Goal: Task Accomplishment & Management: Manage account settings

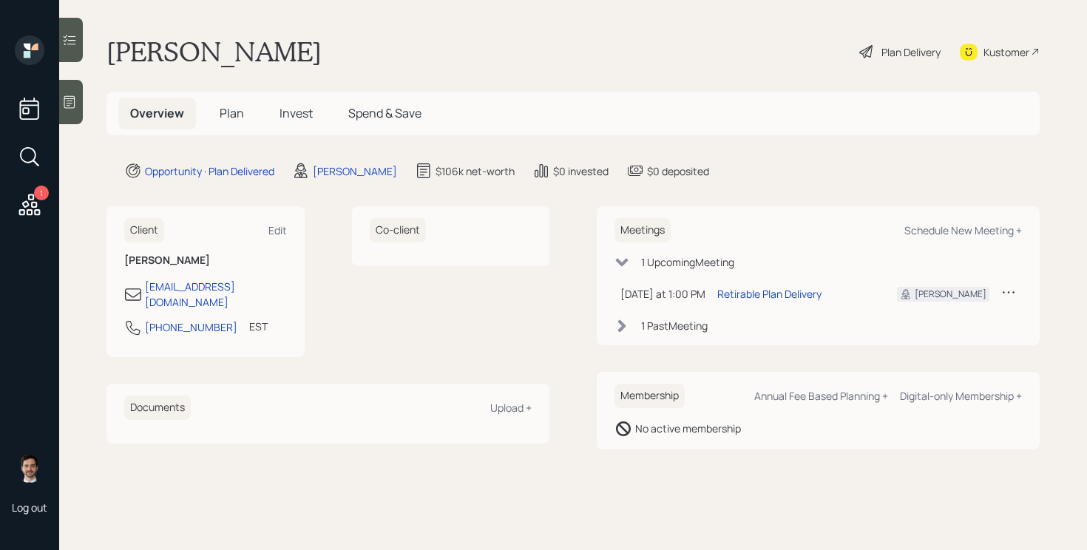
click at [894, 60] on div "Plan Delivery" at bounding box center [900, 52] width 84 height 33
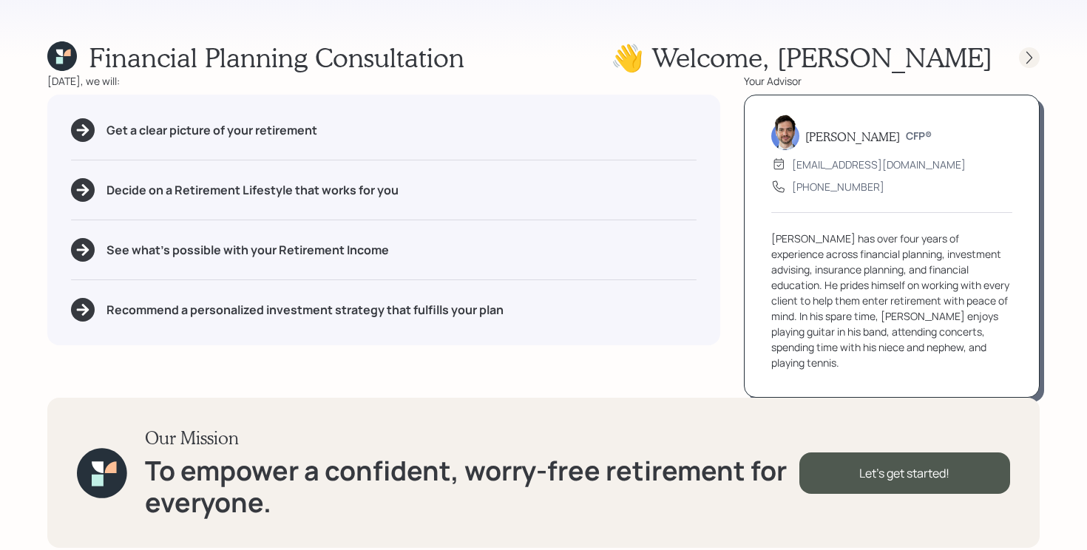
click at [1032, 61] on icon at bounding box center [1029, 57] width 15 height 15
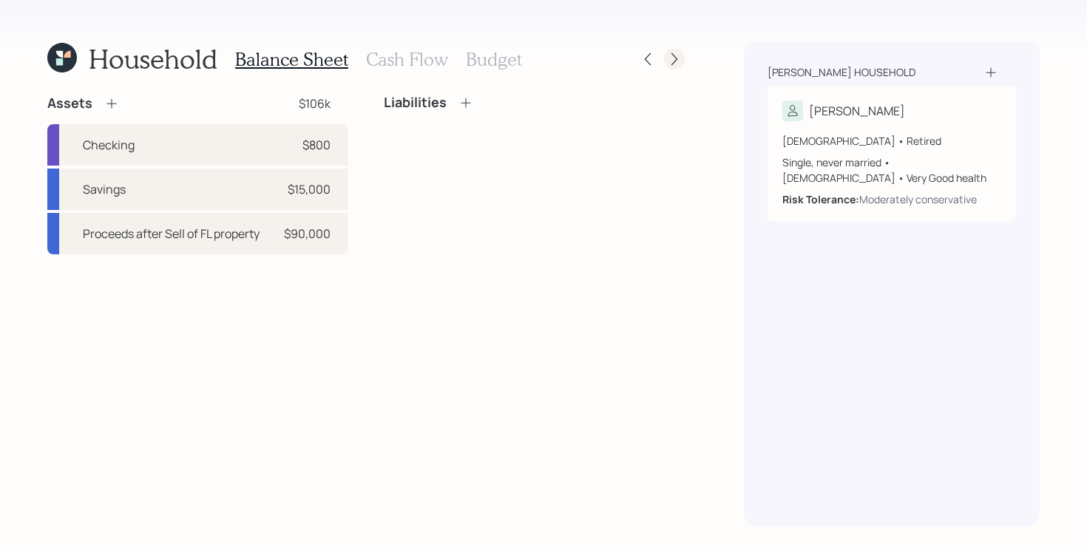
click at [677, 62] on icon at bounding box center [674, 59] width 15 height 15
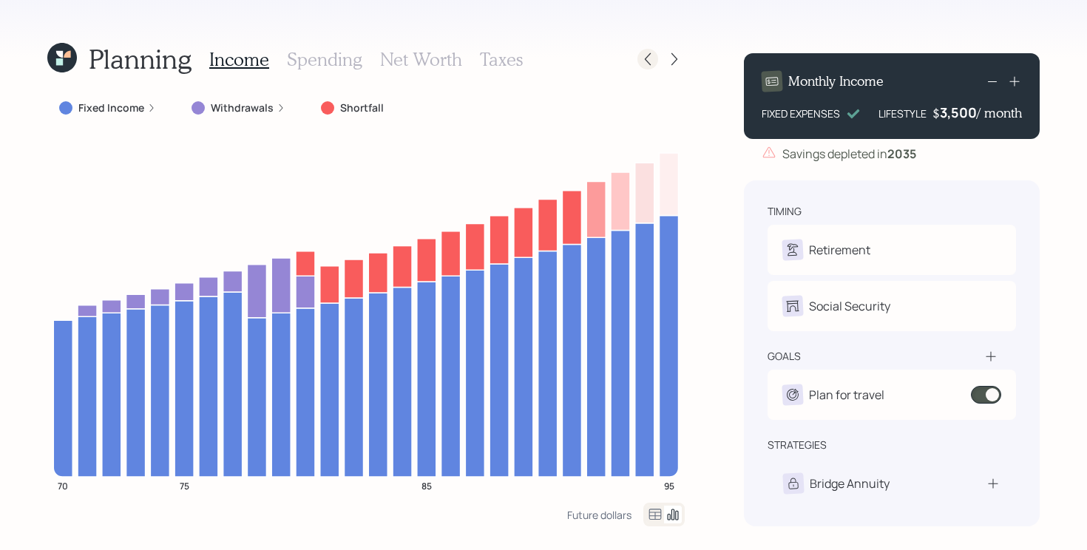
click at [647, 67] on div at bounding box center [648, 59] width 21 height 21
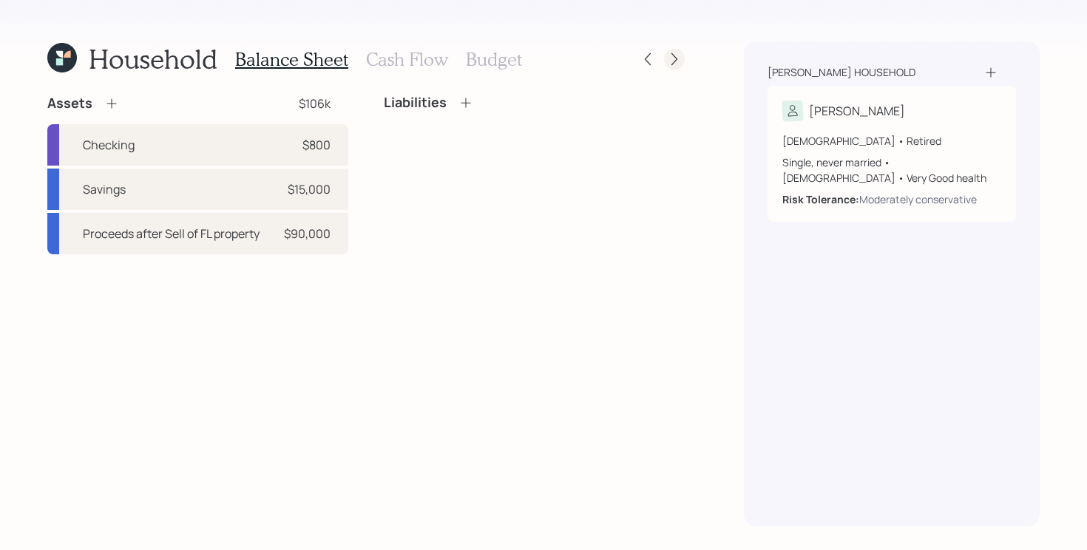
click at [681, 67] on div at bounding box center [661, 59] width 47 height 21
click at [681, 64] on icon at bounding box center [674, 59] width 15 height 15
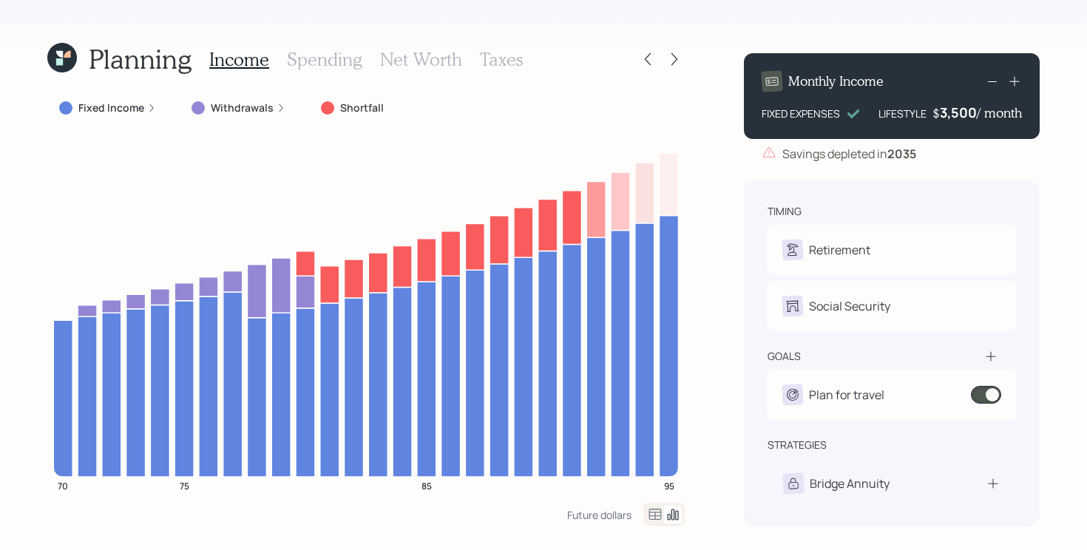
click at [681, 64] on icon at bounding box center [674, 59] width 15 height 15
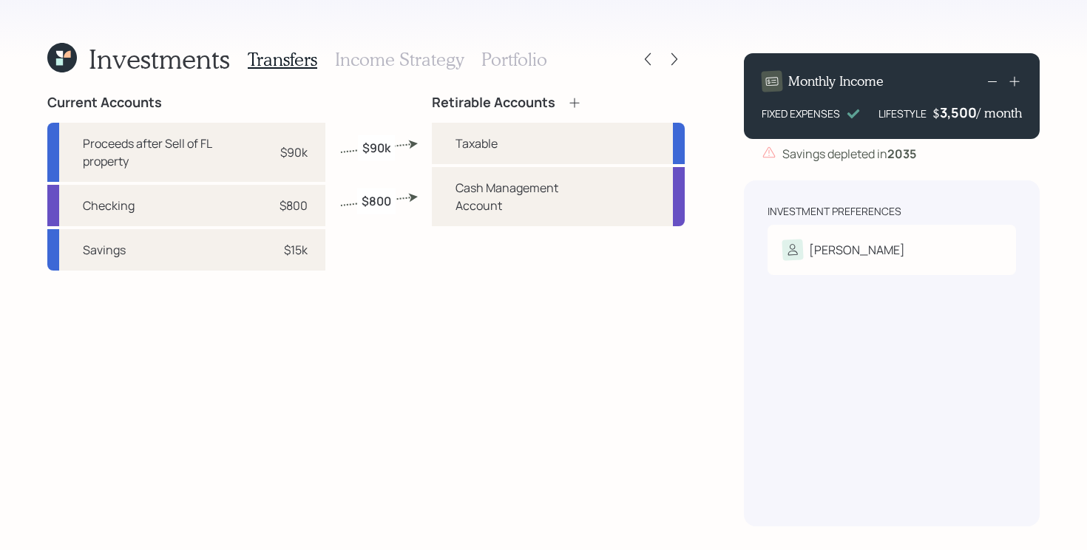
click at [533, 64] on h3 "Portfolio" at bounding box center [515, 59] width 66 height 21
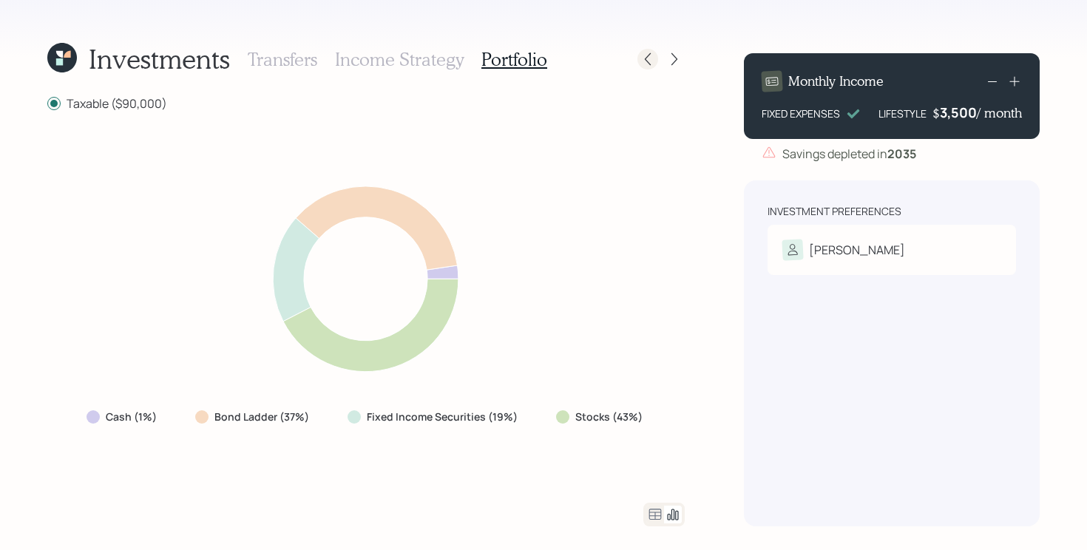
click at [644, 66] on icon at bounding box center [648, 59] width 15 height 15
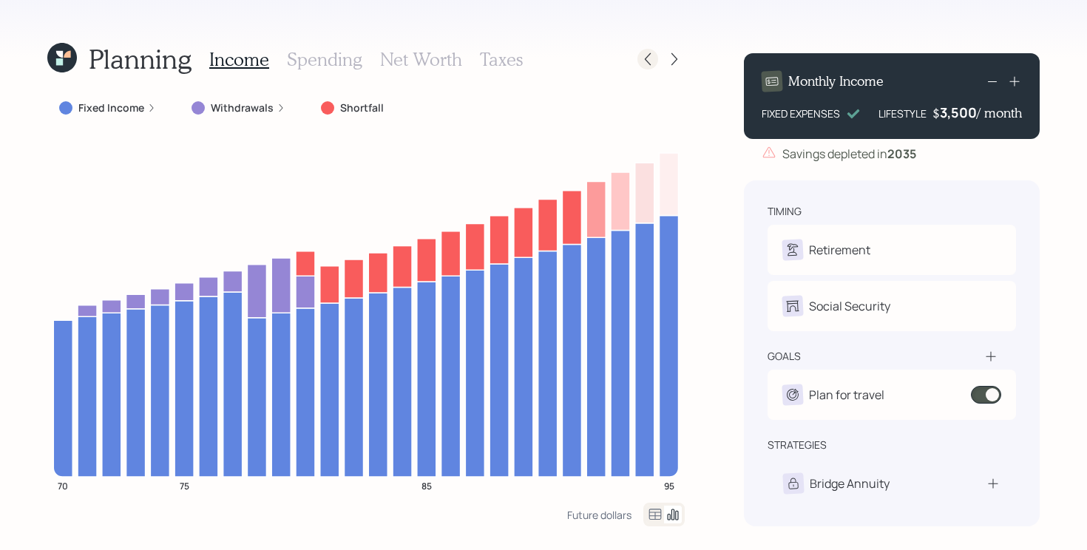
click at [649, 62] on icon at bounding box center [648, 59] width 15 height 15
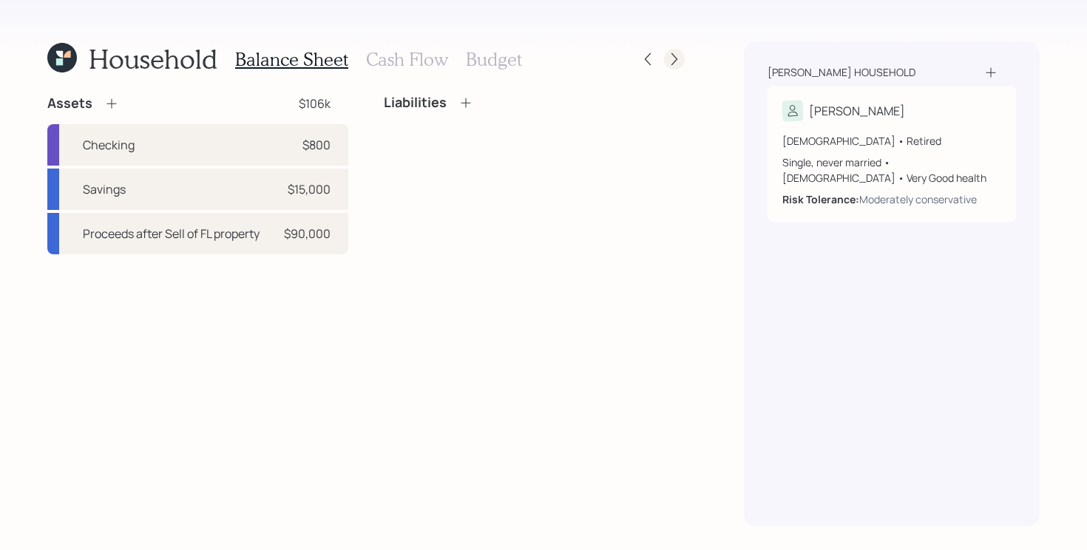
click at [681, 56] on icon at bounding box center [674, 59] width 15 height 15
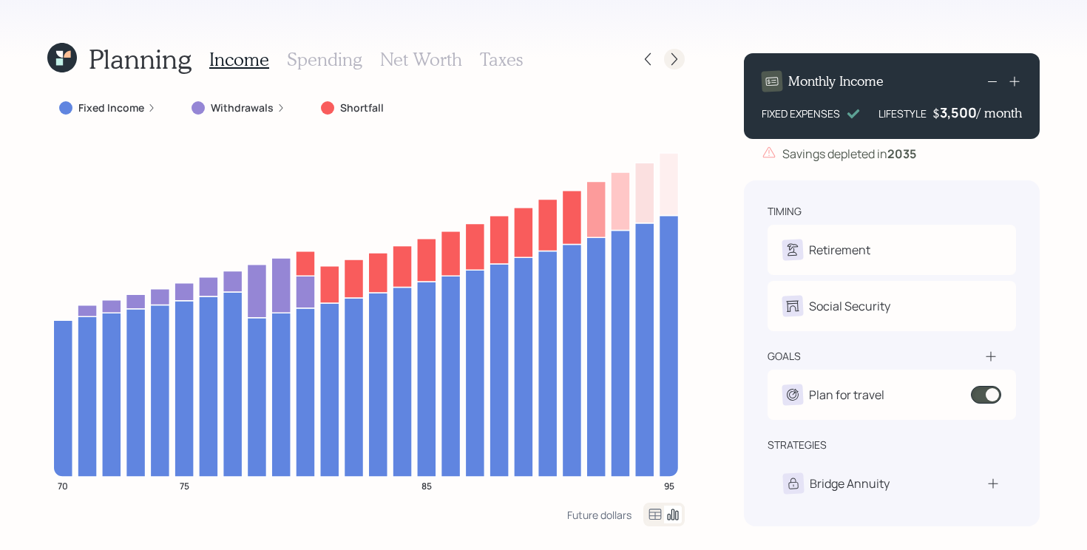
click at [678, 63] on icon at bounding box center [674, 59] width 15 height 15
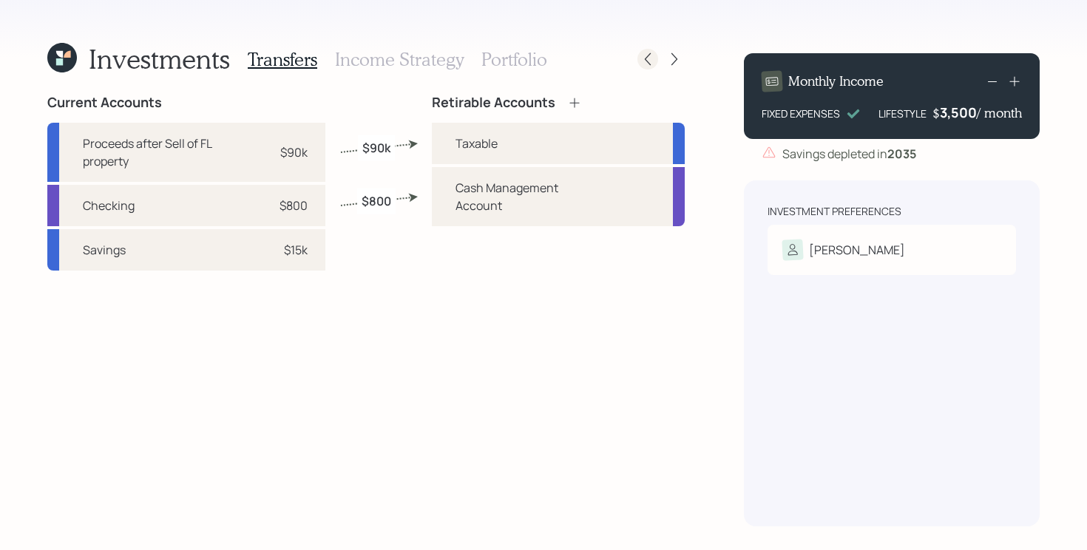
click at [649, 61] on icon at bounding box center [648, 59] width 15 height 15
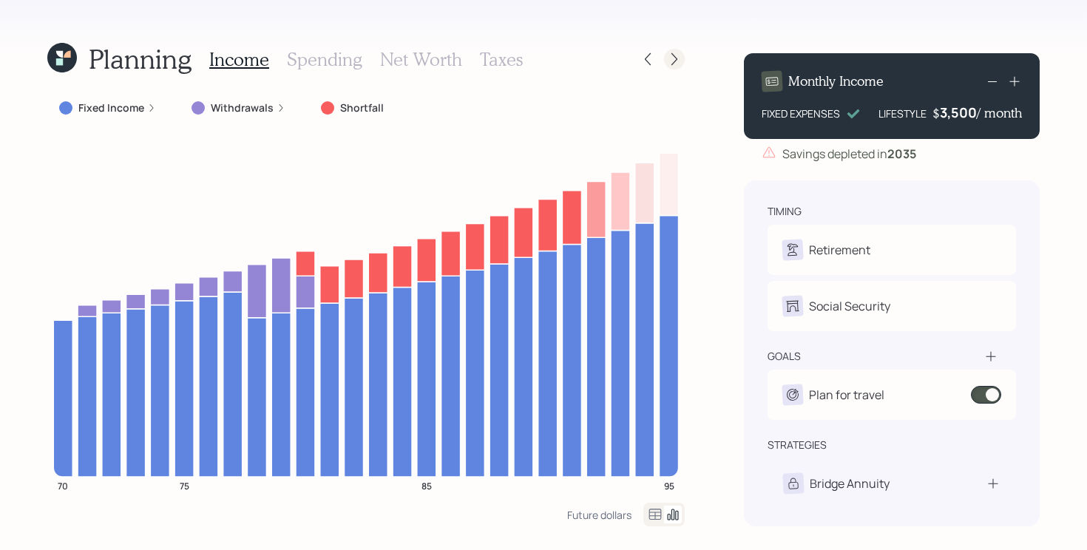
click at [678, 64] on icon at bounding box center [674, 59] width 15 height 15
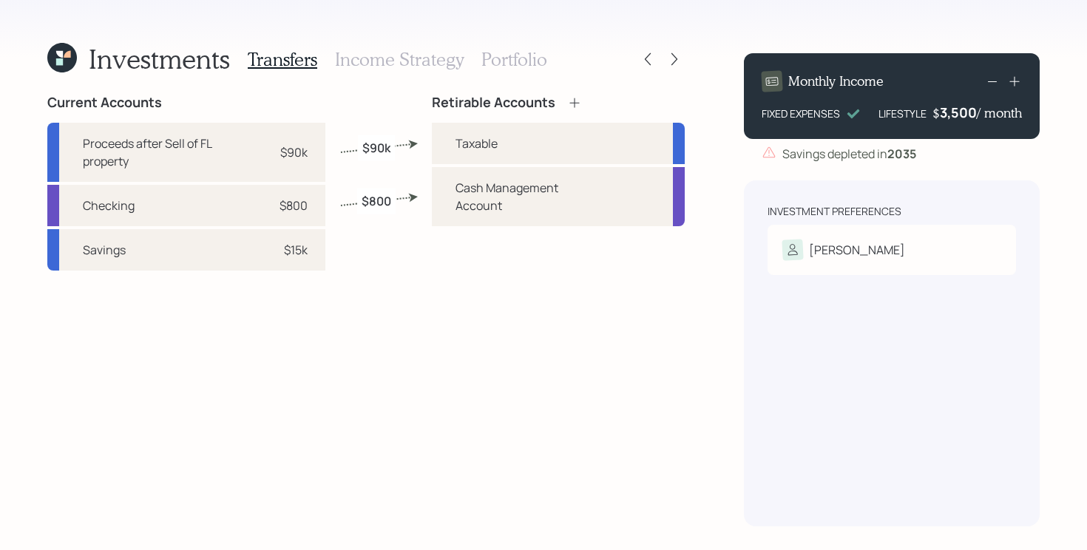
click at [516, 61] on h3 "Portfolio" at bounding box center [515, 59] width 66 height 21
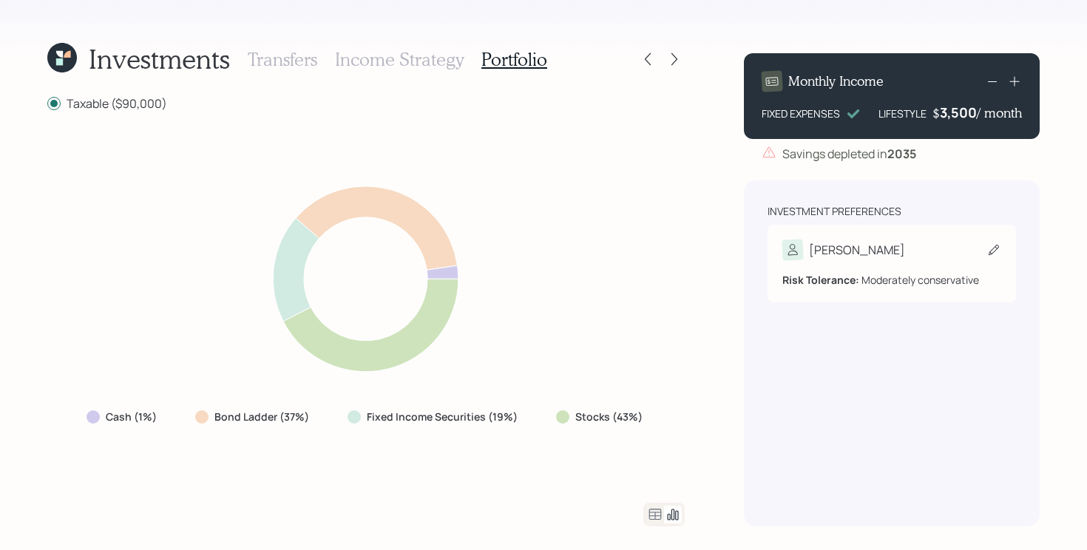
click at [913, 272] on div "Risk Tolerance: Moderately conservative" at bounding box center [892, 280] width 219 height 16
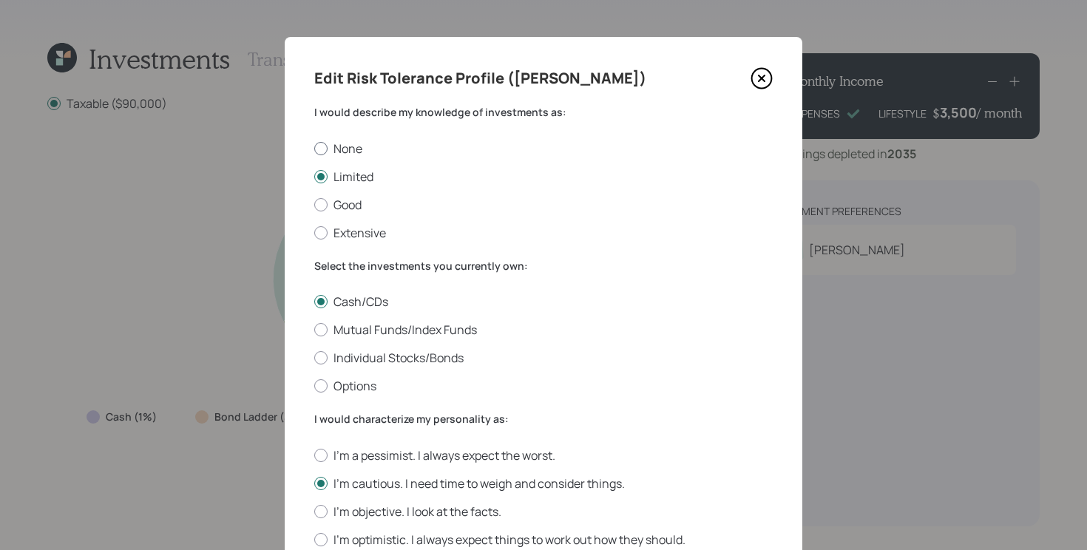
click at [356, 152] on label "None" at bounding box center [543, 149] width 459 height 16
click at [314, 149] on input "None" at bounding box center [314, 148] width 1 height 1
radio input "true"
click at [442, 459] on label "I'm a pessimist. I always expect the worst." at bounding box center [543, 456] width 459 height 16
click at [314, 456] on input "I'm a pessimist. I always expect the worst." at bounding box center [314, 455] width 1 height 1
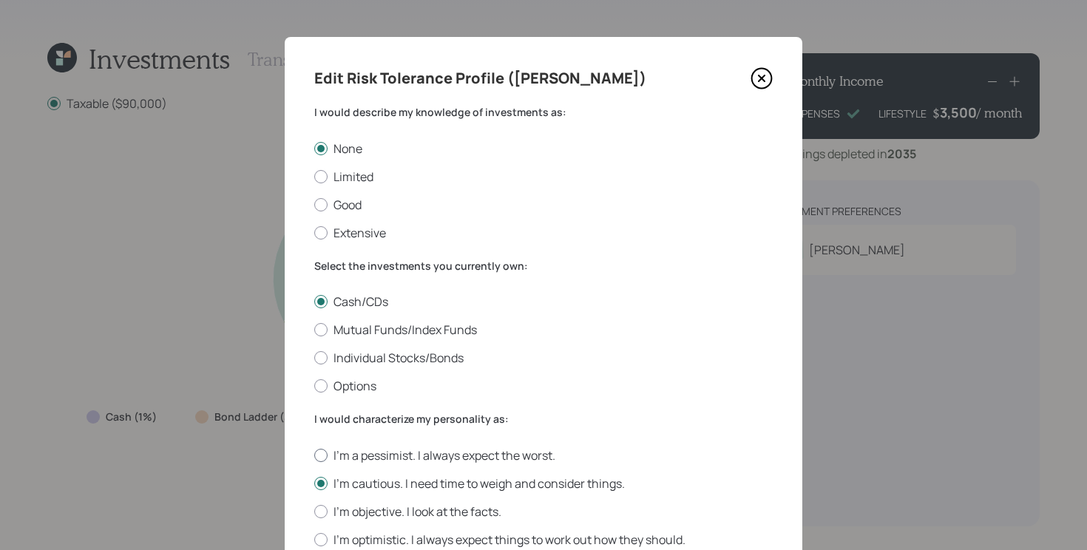
radio input "true"
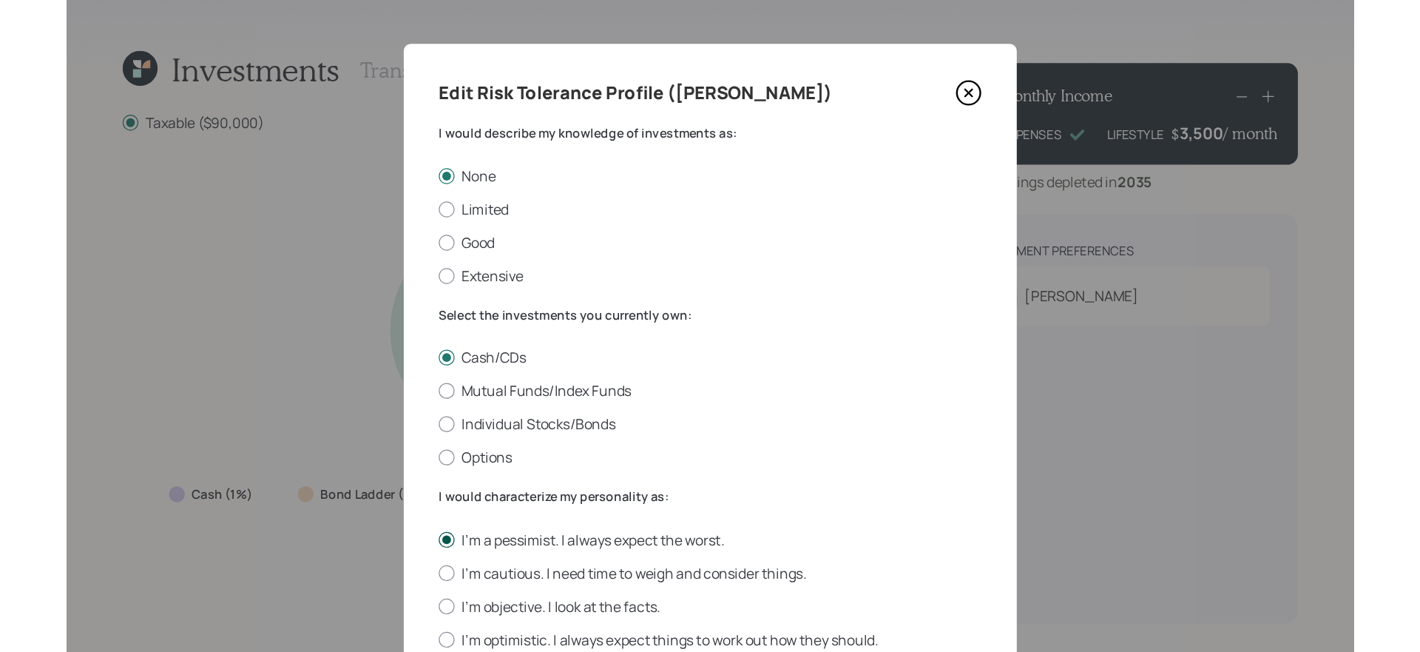
scroll to position [533, 0]
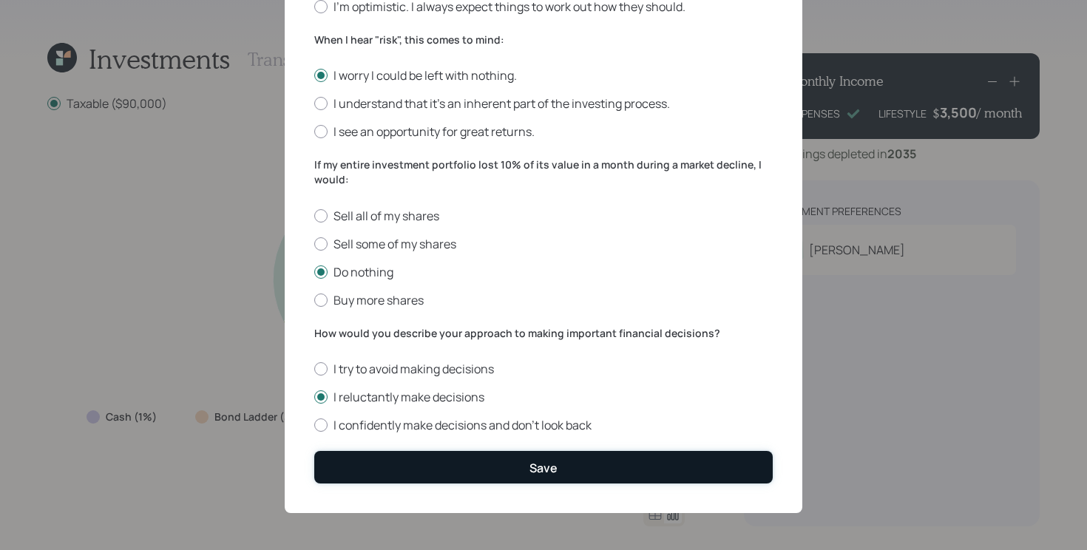
click at [533, 474] on div "Save" at bounding box center [544, 468] width 28 height 16
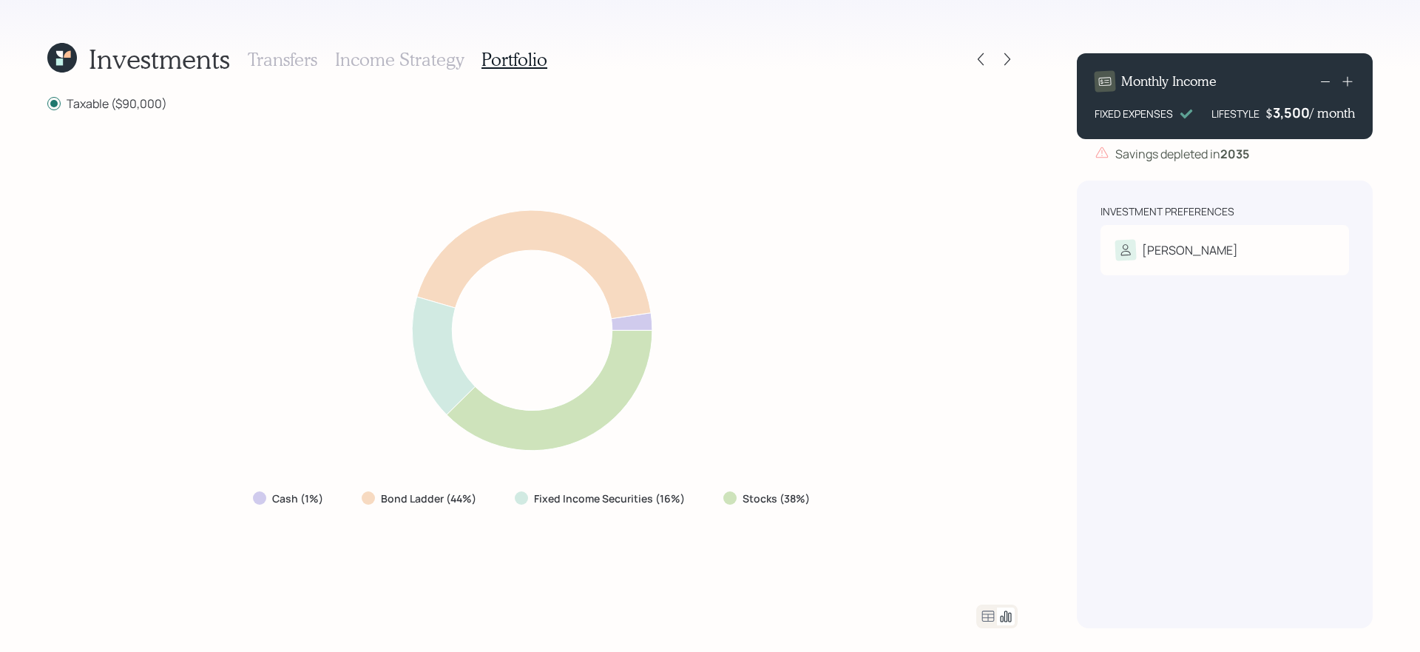
click at [772, 372] on icon at bounding box center [532, 330] width 582 height 274
click at [985, 66] on icon at bounding box center [981, 59] width 15 height 15
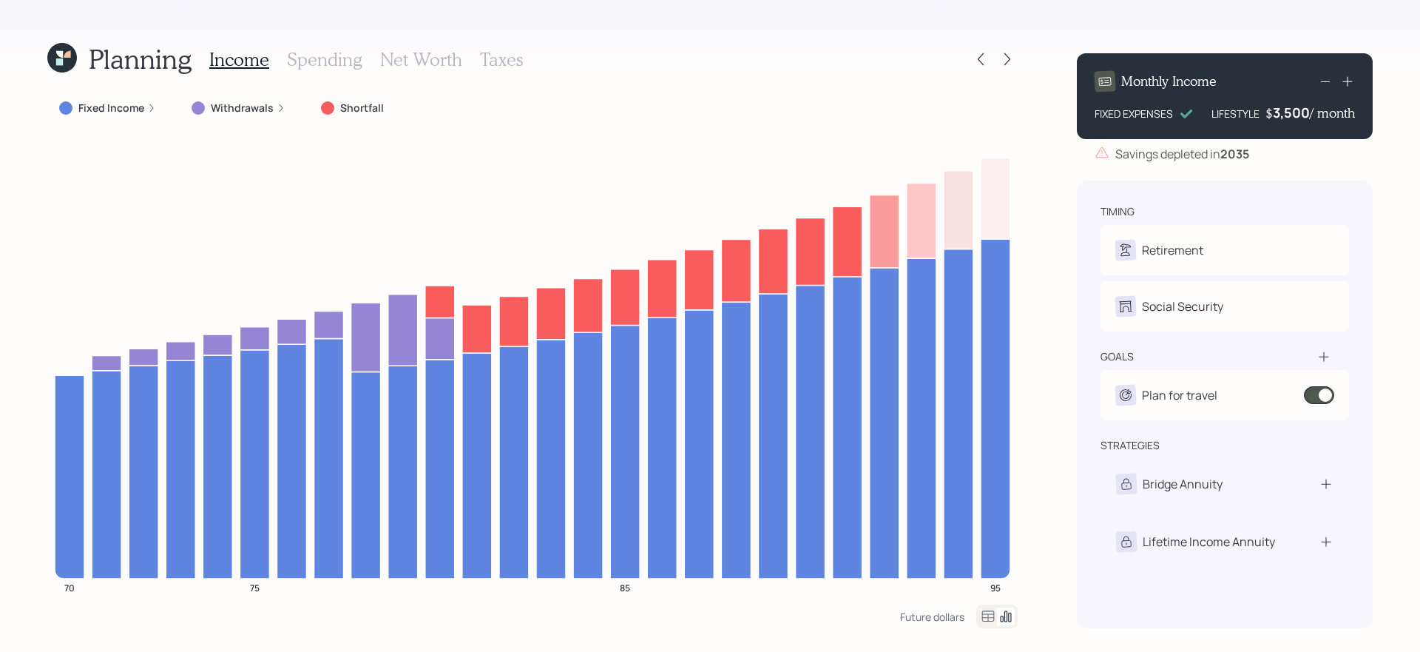
click at [218, 114] on label "Withdrawals" at bounding box center [242, 108] width 63 height 15
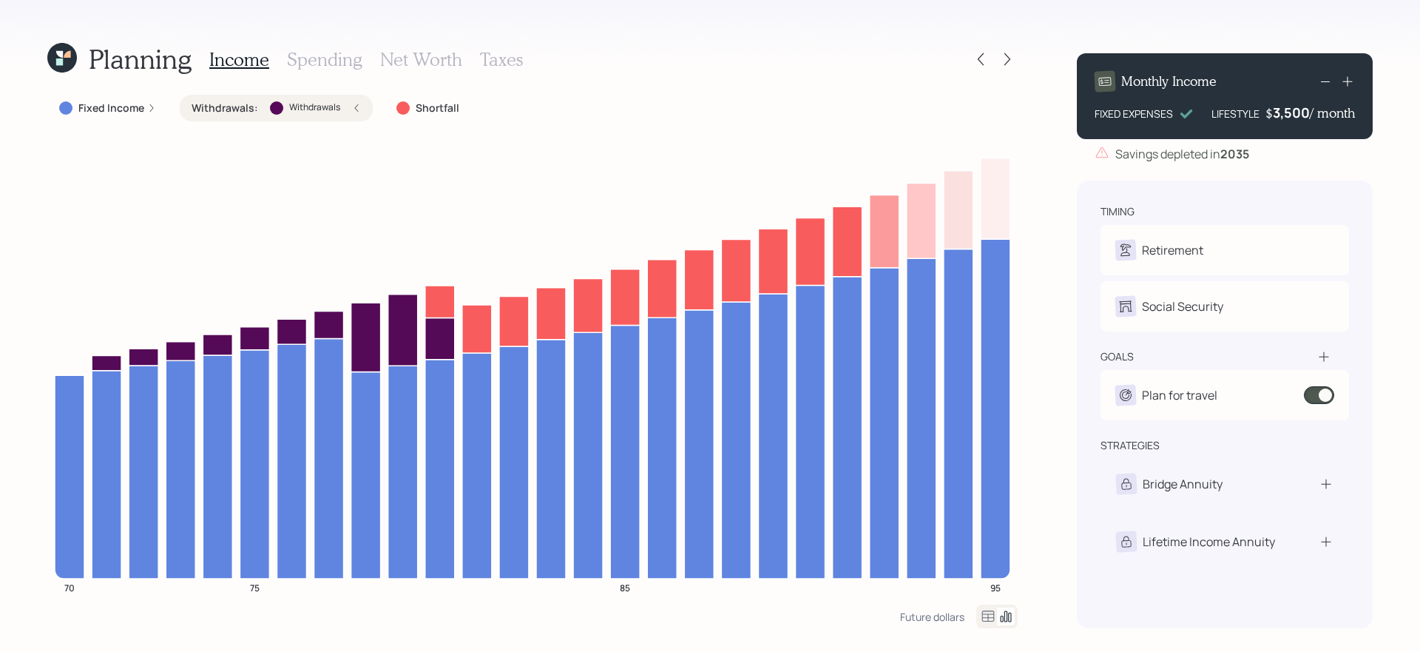
click at [218, 114] on label "Withdrawals :" at bounding box center [225, 108] width 67 height 15
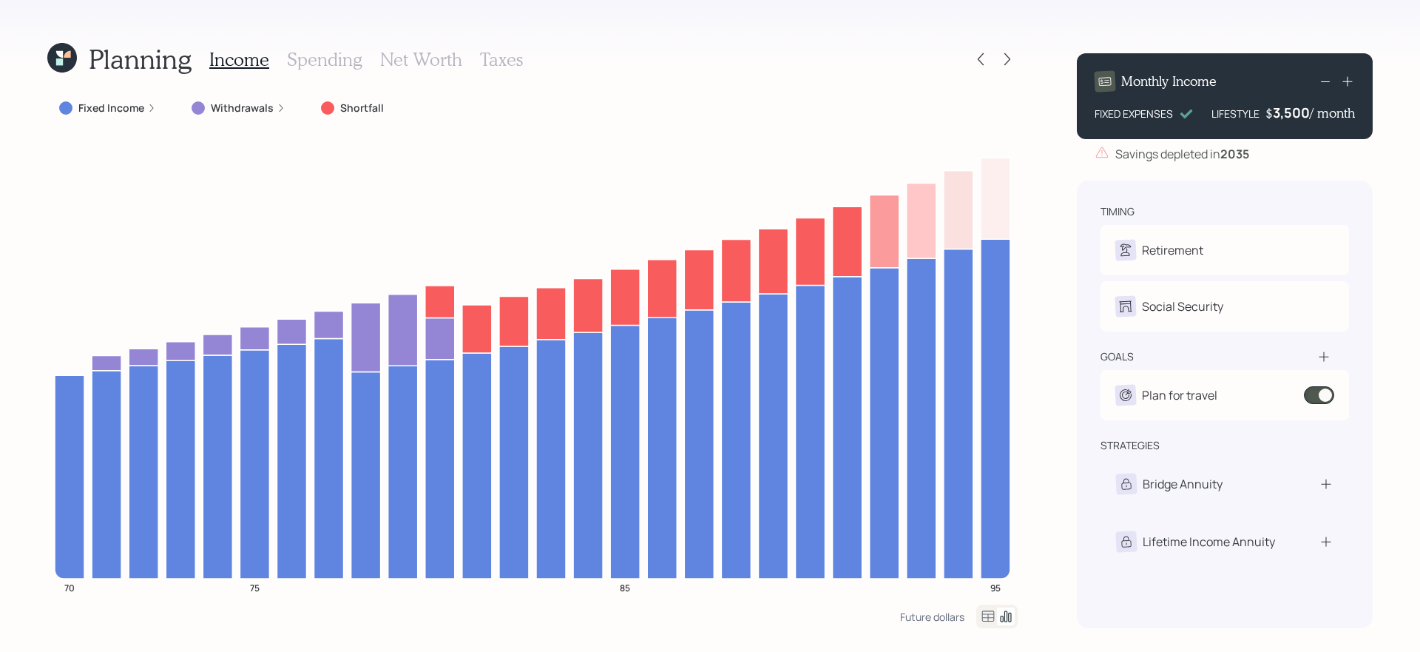
click at [328, 53] on h3 "Spending" at bounding box center [324, 59] width 75 height 21
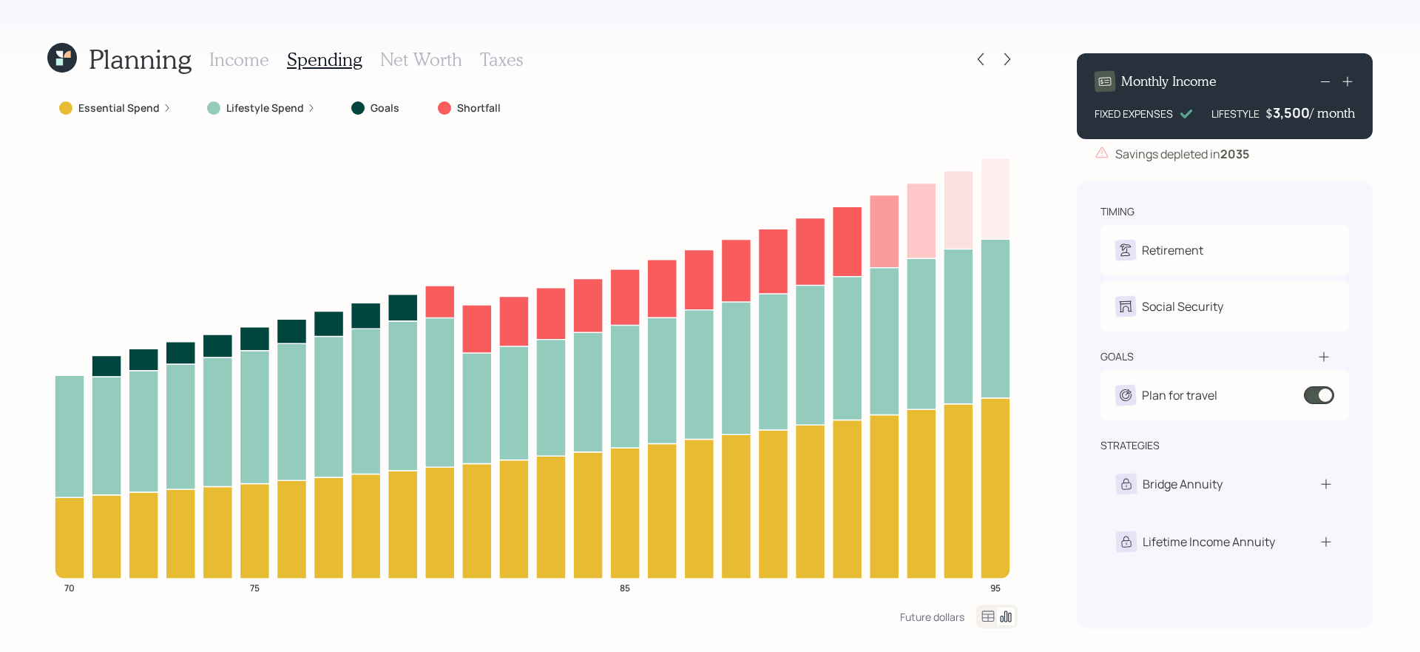
click at [262, 60] on h3 "Income" at bounding box center [239, 59] width 60 height 21
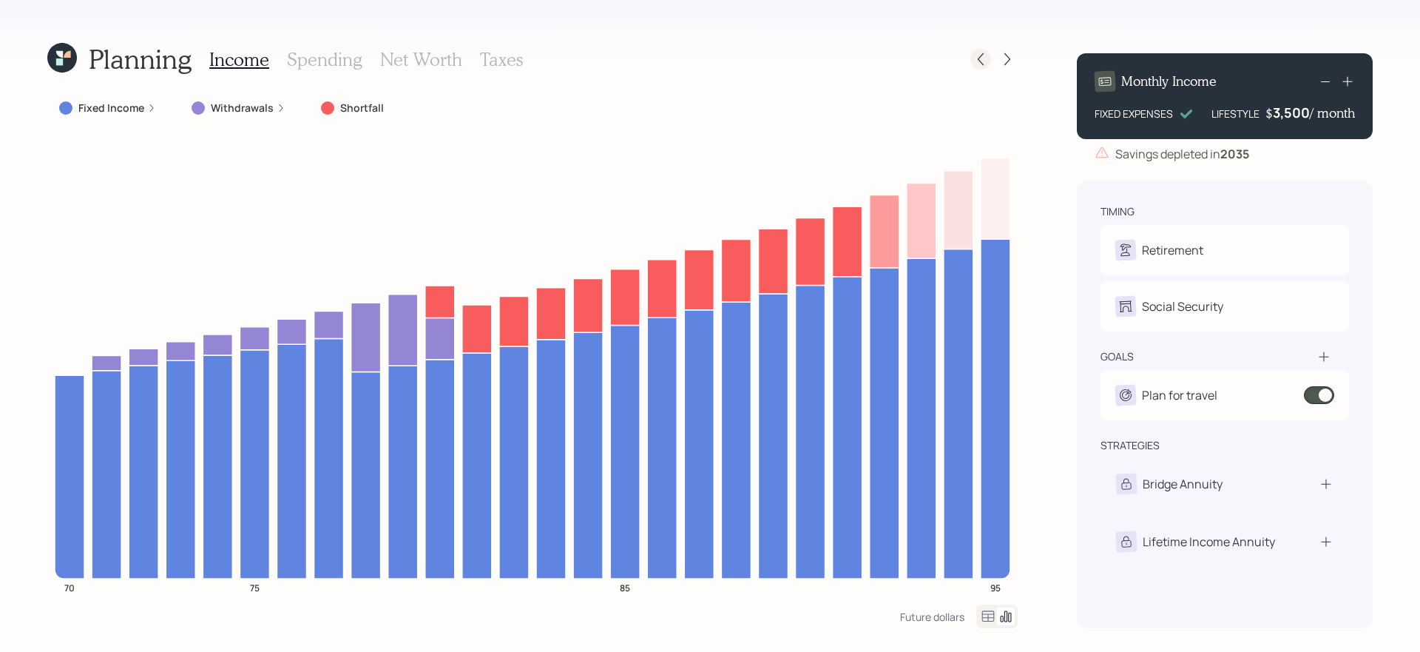
click at [977, 54] on icon at bounding box center [981, 59] width 15 height 15
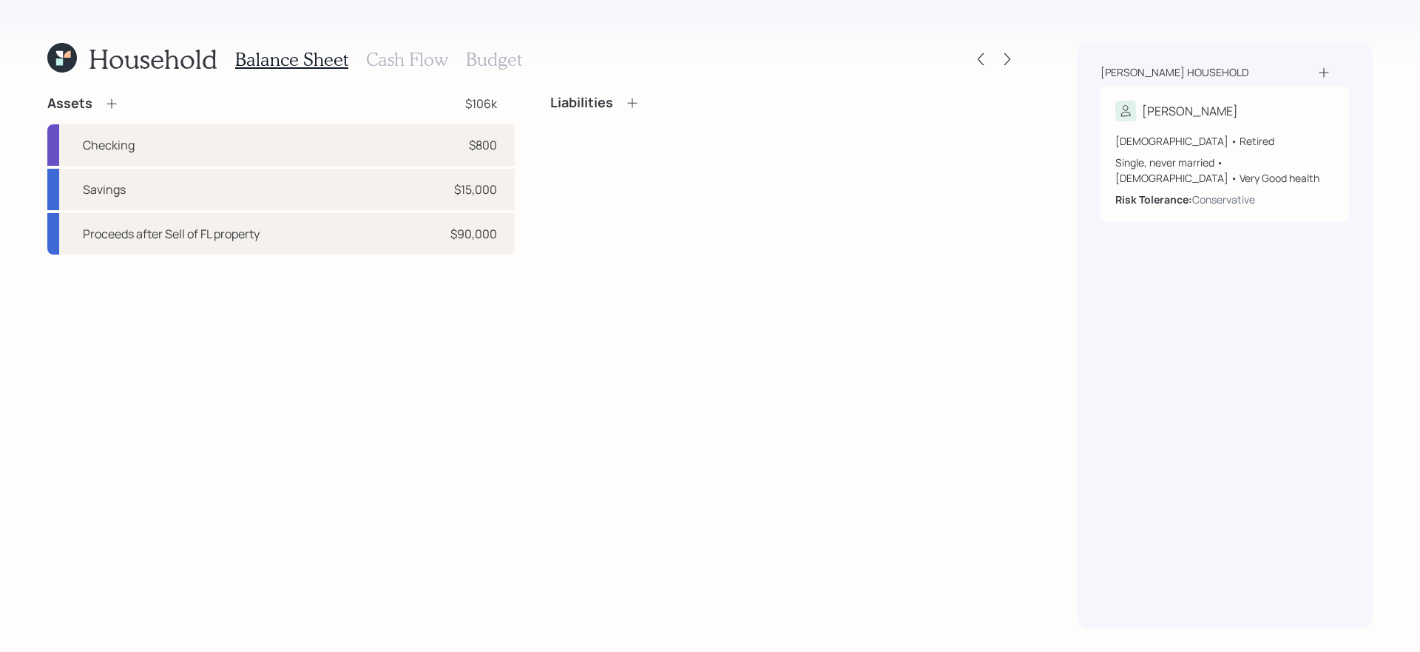
click at [408, 69] on h3 "Cash Flow" at bounding box center [407, 59] width 82 height 21
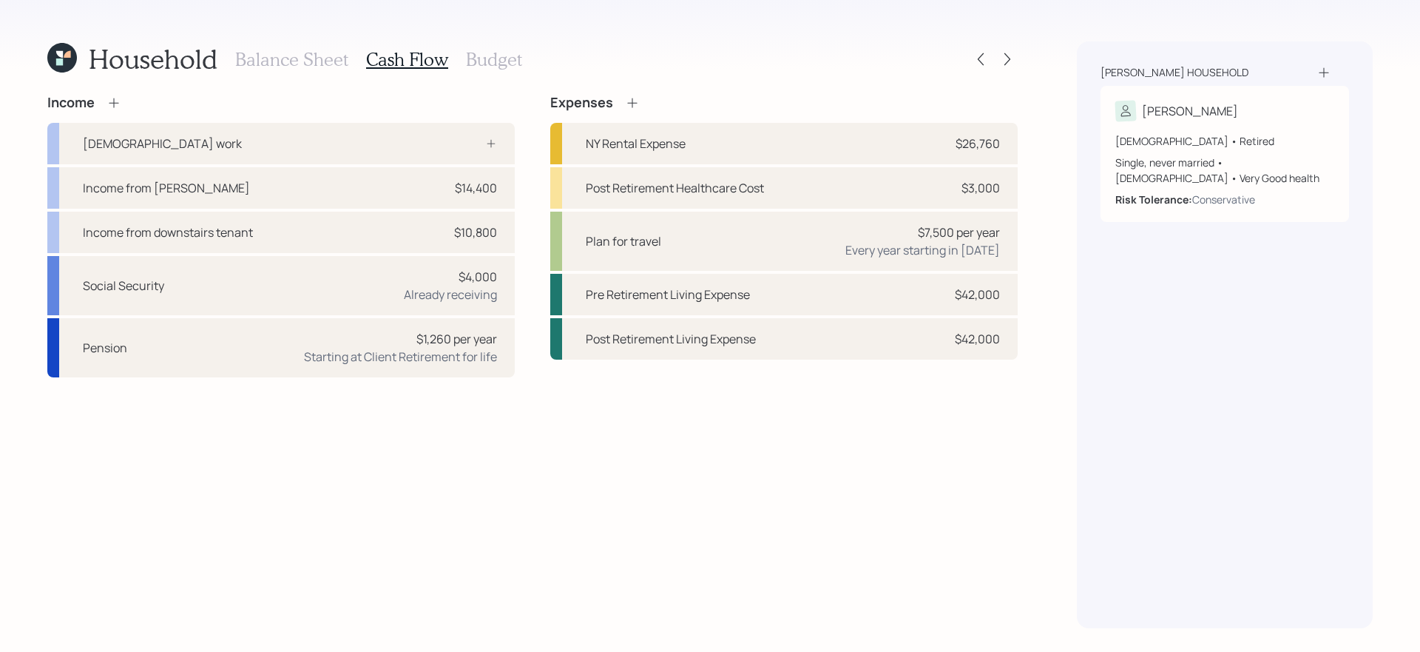
click at [485, 58] on h3 "Budget" at bounding box center [494, 59] width 56 height 21
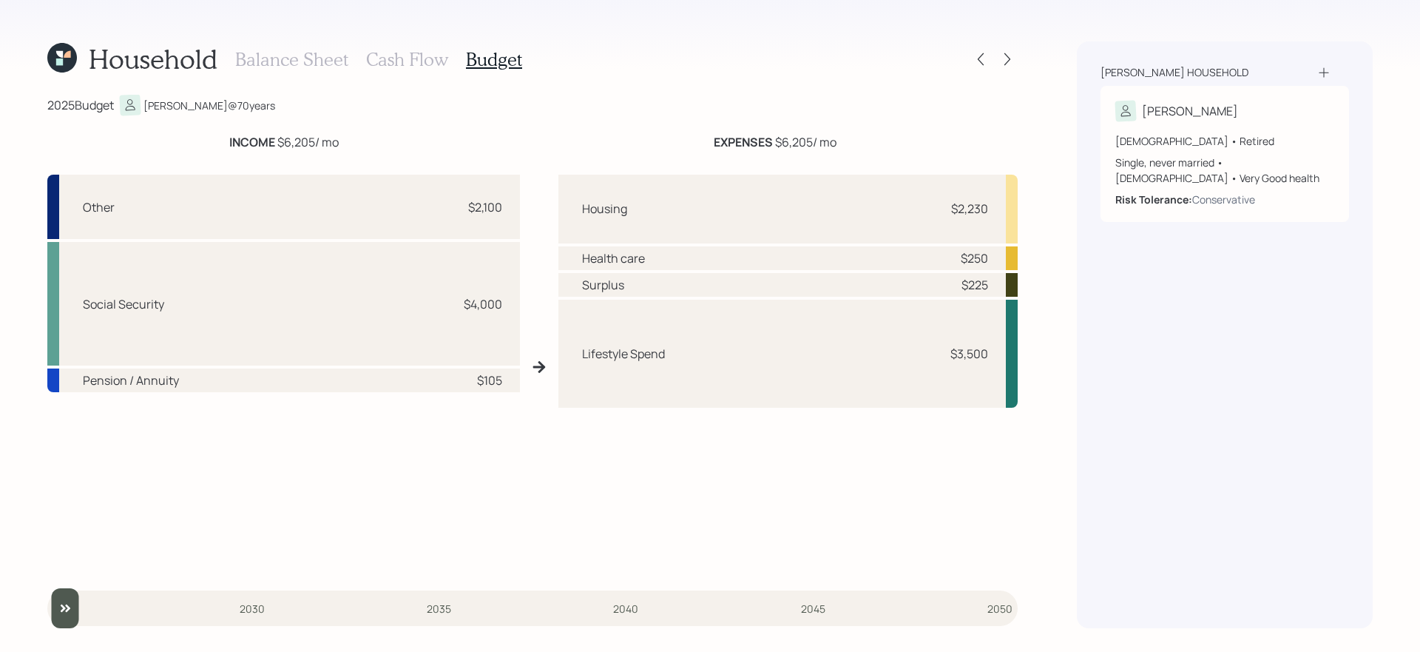
click at [380, 64] on h3 "Cash Flow" at bounding box center [407, 59] width 82 height 21
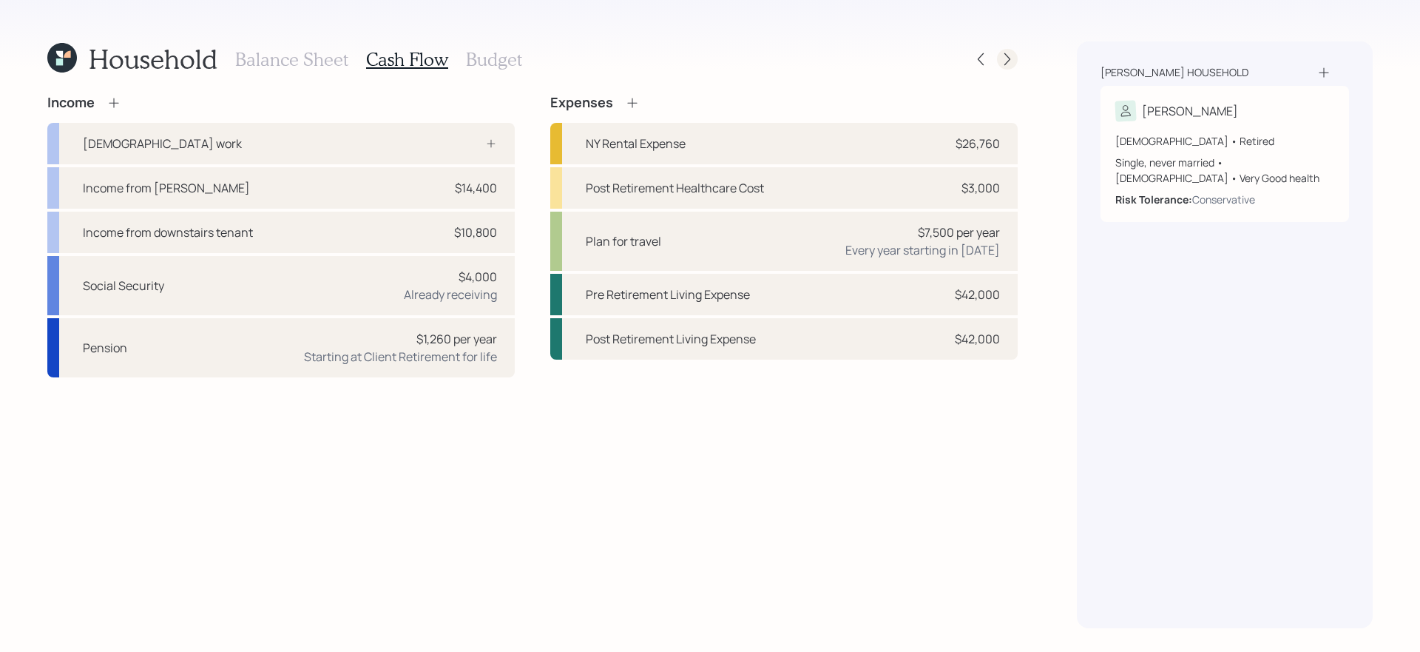
click at [1008, 61] on icon at bounding box center [1007, 59] width 15 height 15
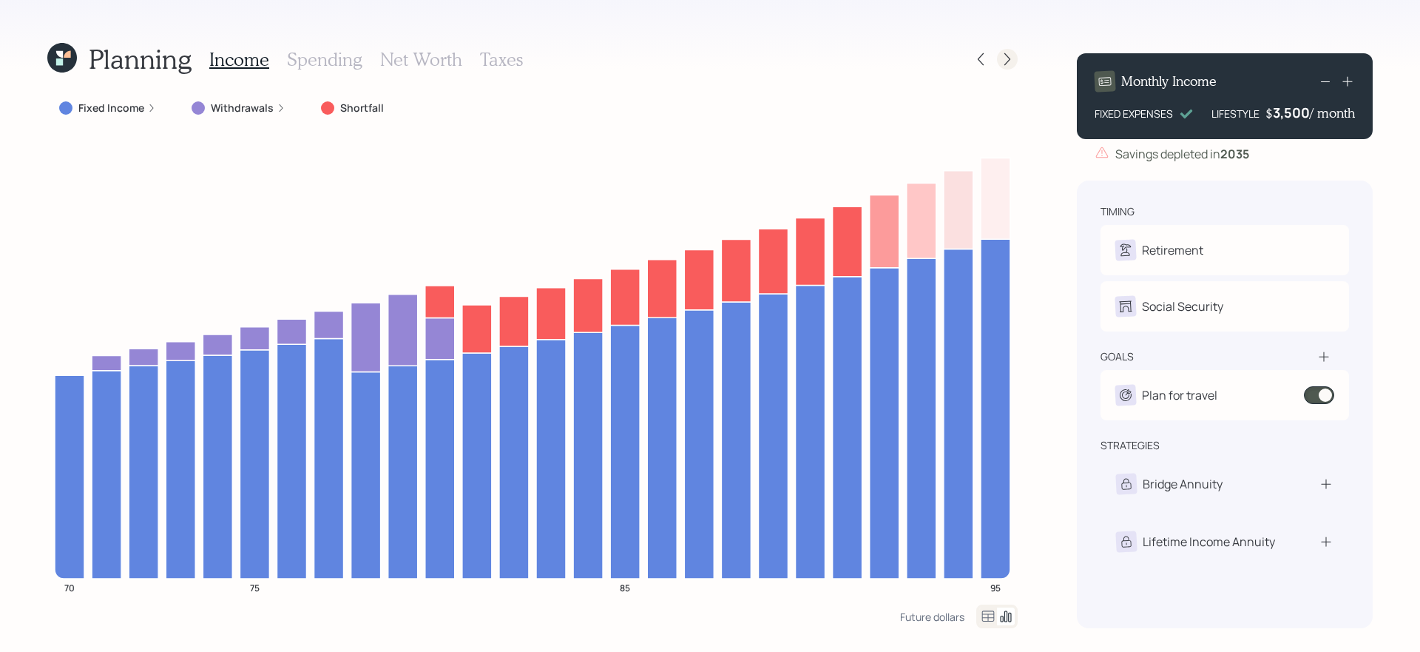
click at [1008, 58] on icon at bounding box center [1007, 59] width 15 height 15
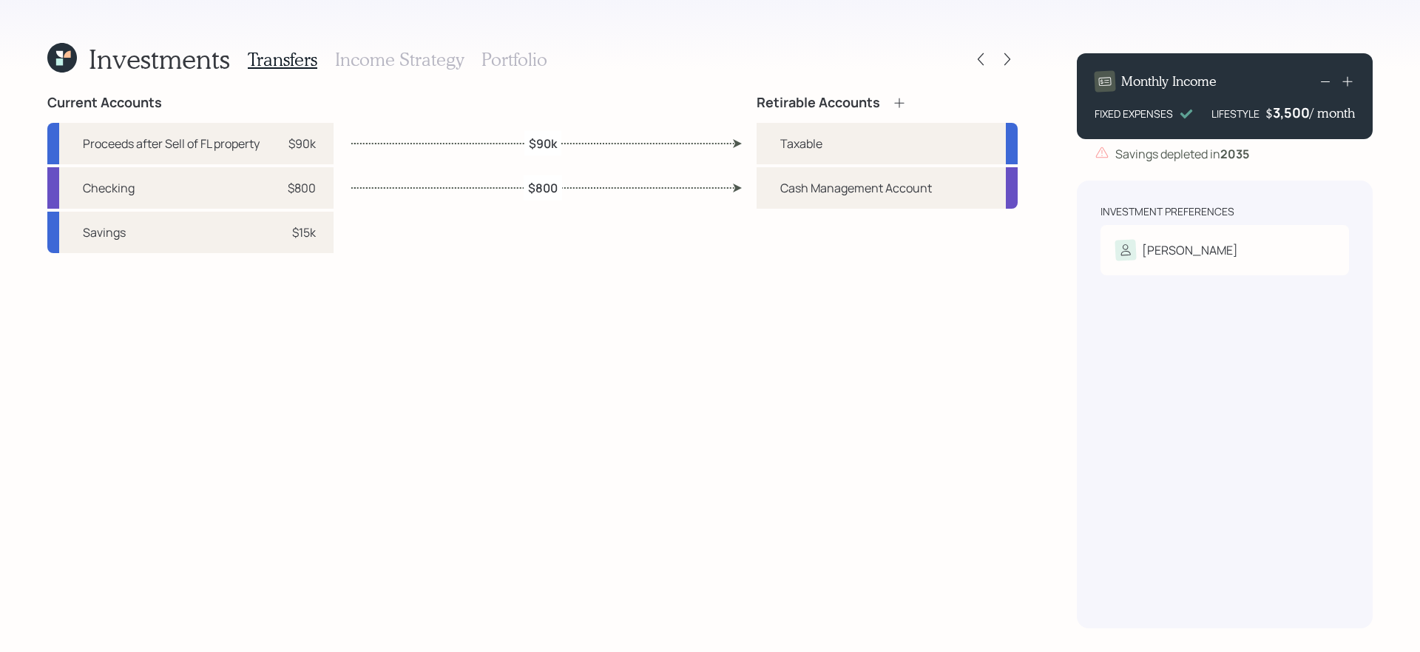
click at [451, 67] on h3 "Income Strategy" at bounding box center [399, 59] width 129 height 21
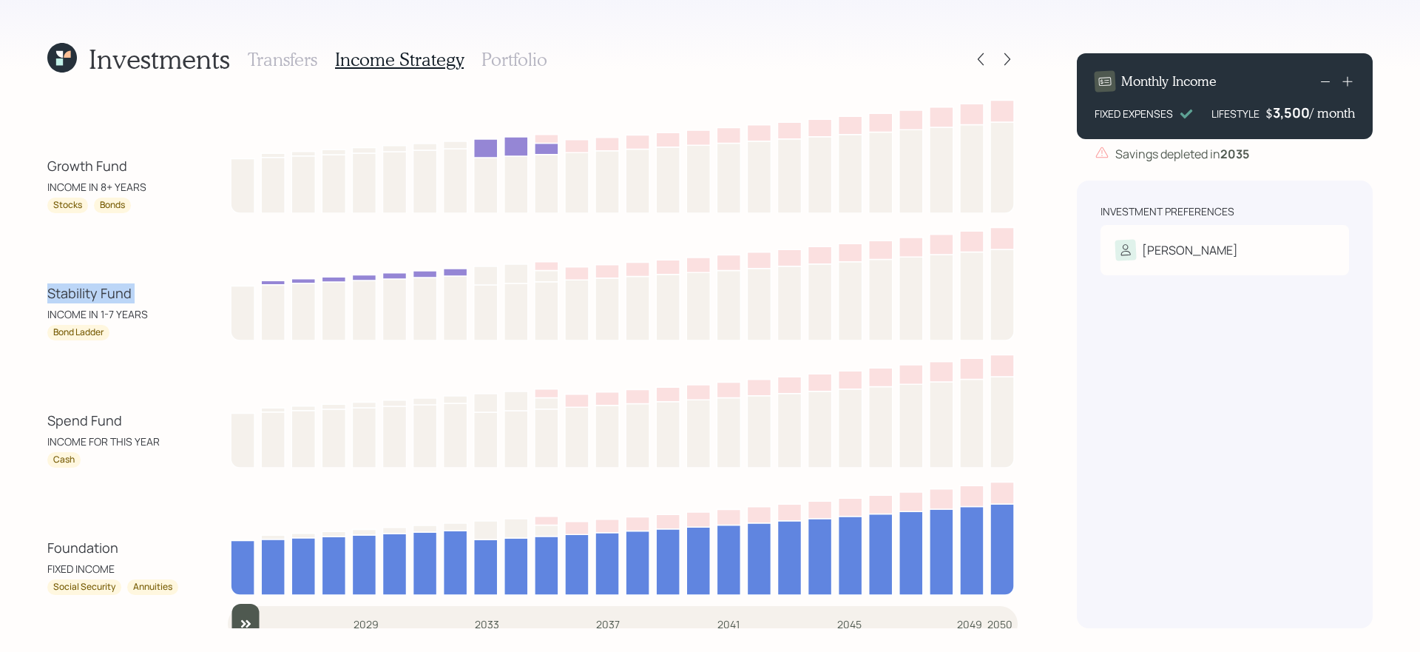
drag, startPoint x: 46, startPoint y: 295, endPoint x: 161, endPoint y: 291, distance: 114.7
click at [161, 291] on div "Investments Transfers Income Strategy Portfolio Growth Fund INCOME IN 8+ YEARS …" at bounding box center [710, 326] width 1420 height 652
click at [520, 59] on h3 "Portfolio" at bounding box center [515, 59] width 66 height 21
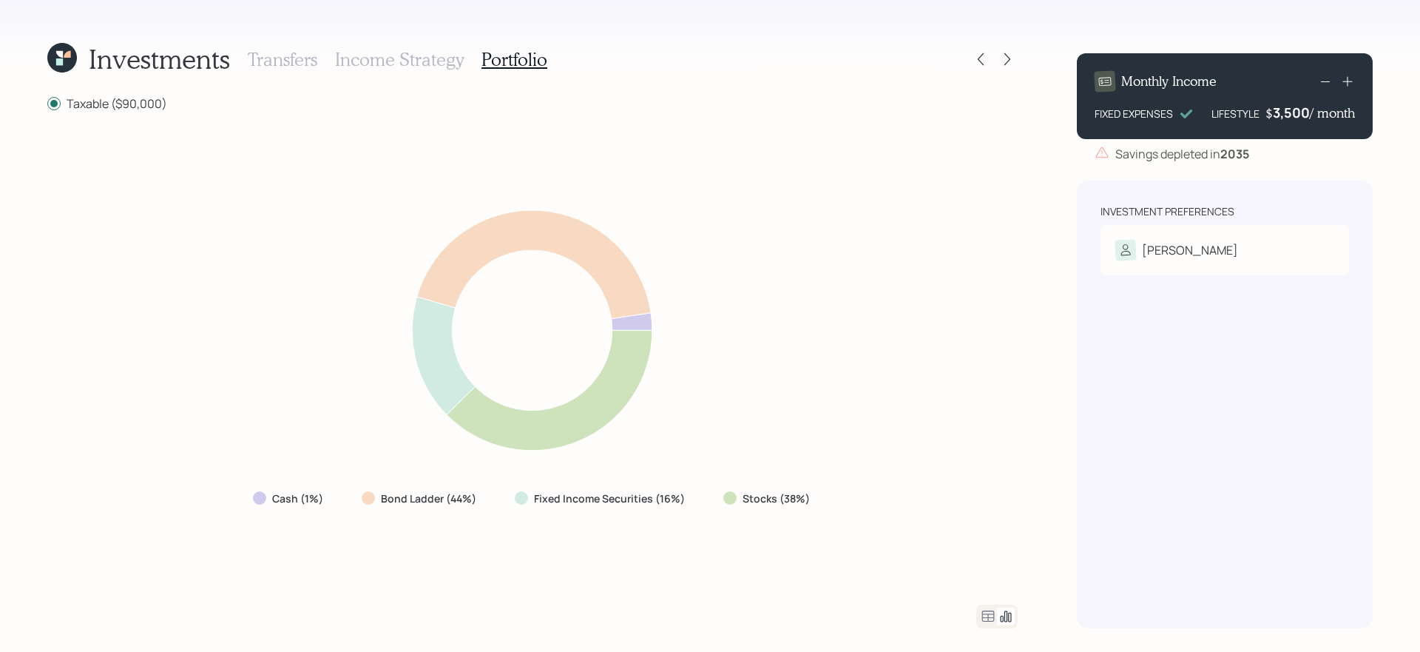
drag, startPoint x: 715, startPoint y: 506, endPoint x: 845, endPoint y: 508, distance: 130.2
click at [845, 508] on div "Cash (1%) Bond Ladder (44%) Fixed Income Securities (16%) Stocks (38%)" at bounding box center [532, 357] width 971 height 457
click at [983, 58] on icon at bounding box center [981, 59] width 15 height 15
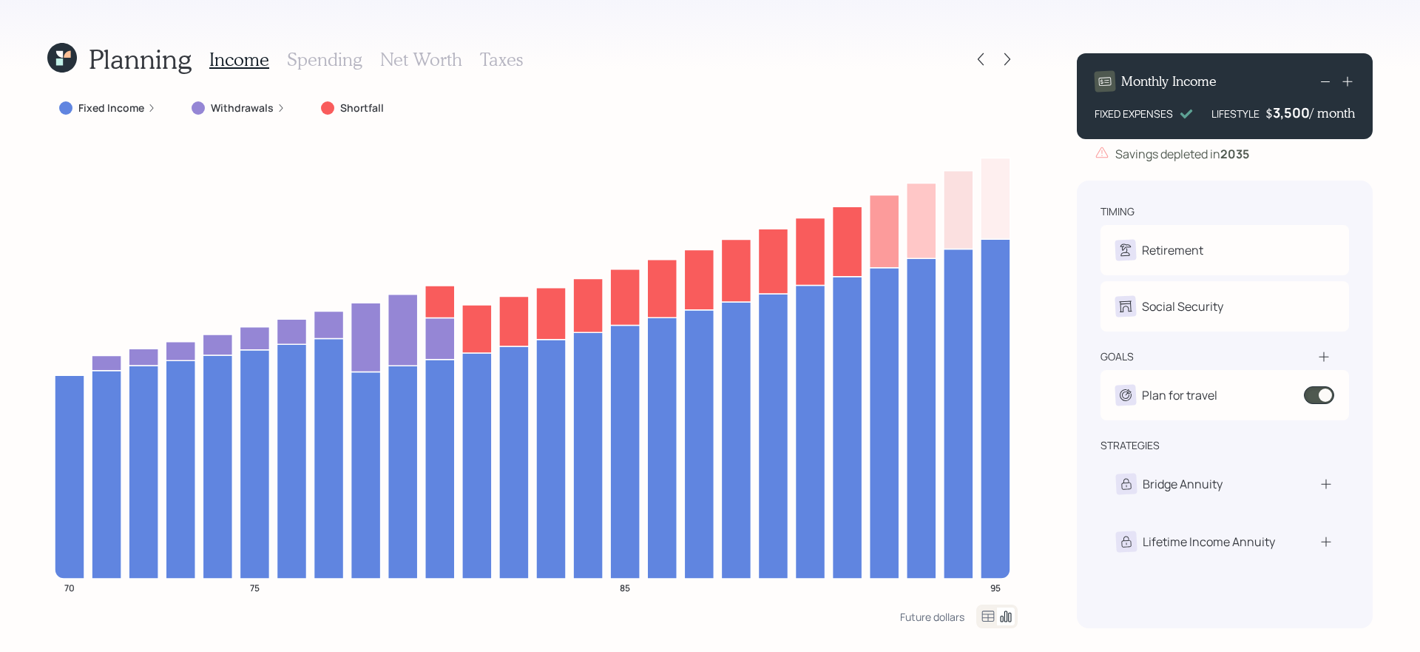
click at [983, 58] on icon at bounding box center [981, 59] width 15 height 15
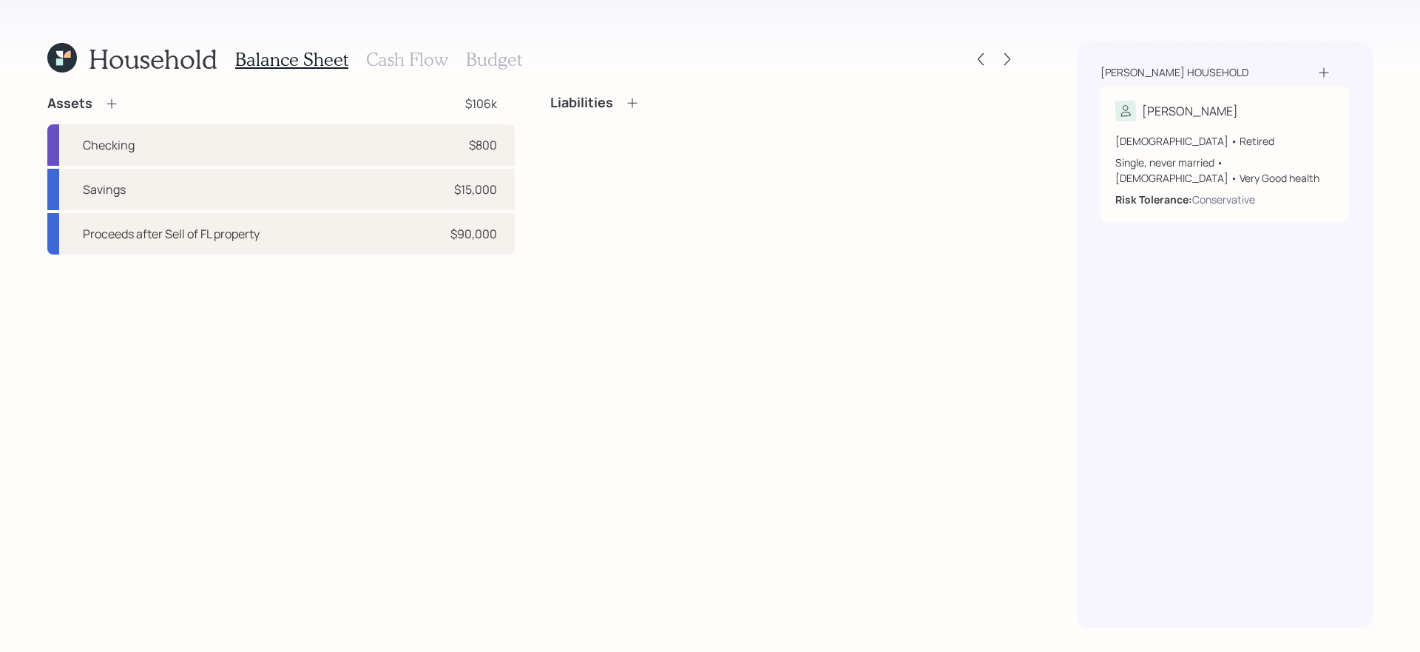
click at [597, 177] on div "Liabilities" at bounding box center [784, 175] width 468 height 160
click at [571, 195] on div "Liabilities" at bounding box center [784, 175] width 468 height 160
